Goal: Ask a question

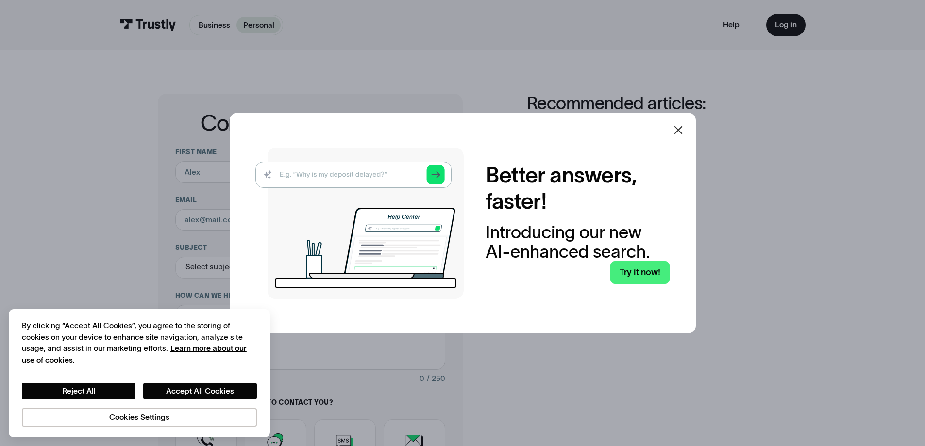
click at [682, 129] on icon at bounding box center [678, 130] width 8 height 8
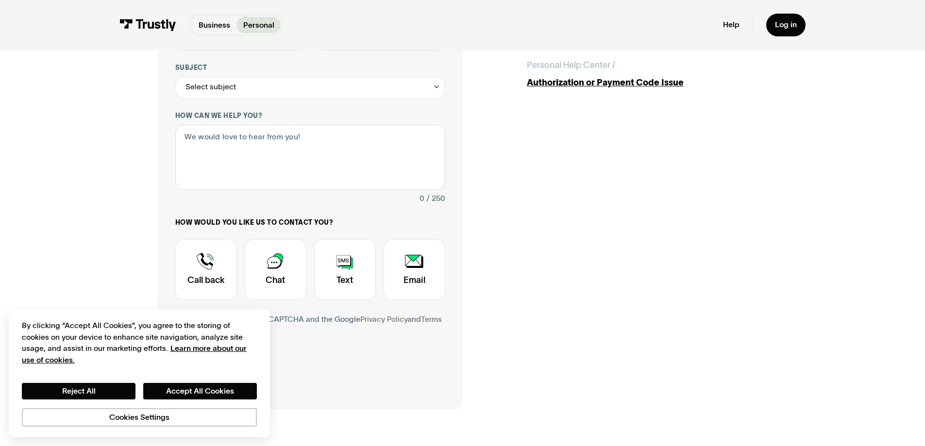
scroll to position [183, 0]
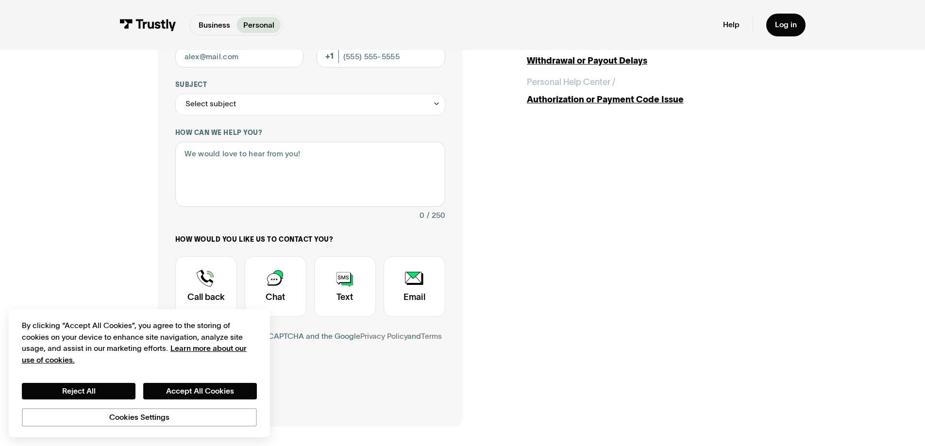
scroll to position [164, 0]
click at [264, 285] on div "Contact Trustly Support" at bounding box center [276, 285] width 62 height 61
